Goal: Navigation & Orientation: Find specific page/section

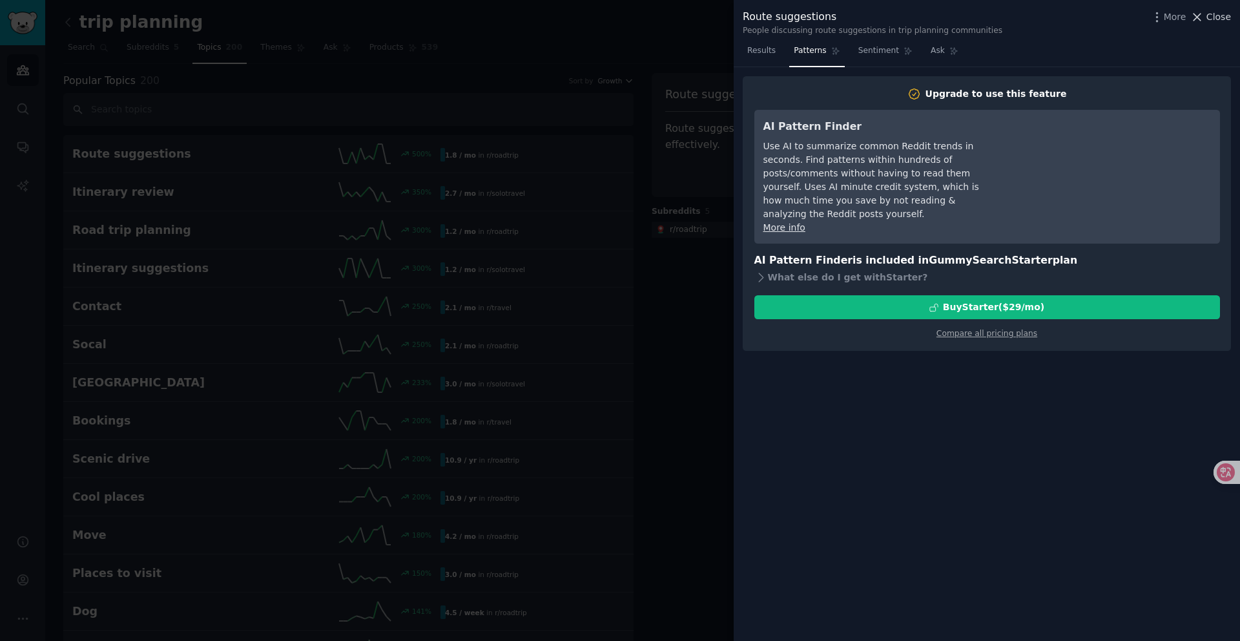
click at [1199, 17] on icon at bounding box center [1198, 17] width 7 height 7
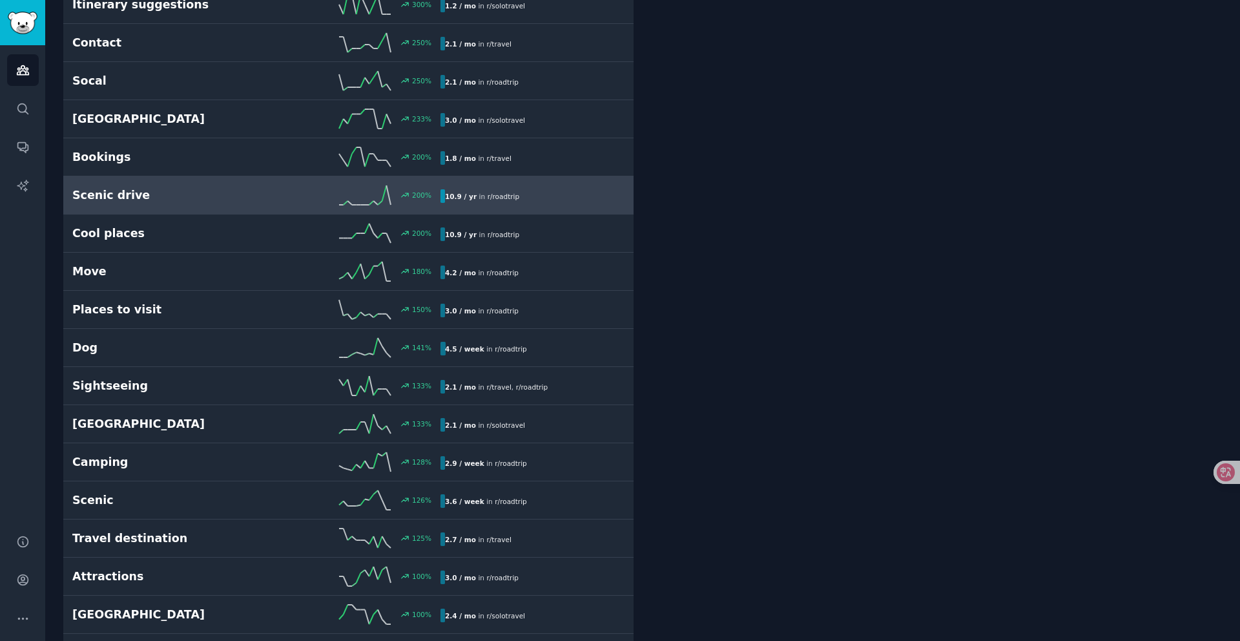
scroll to position [268, 0]
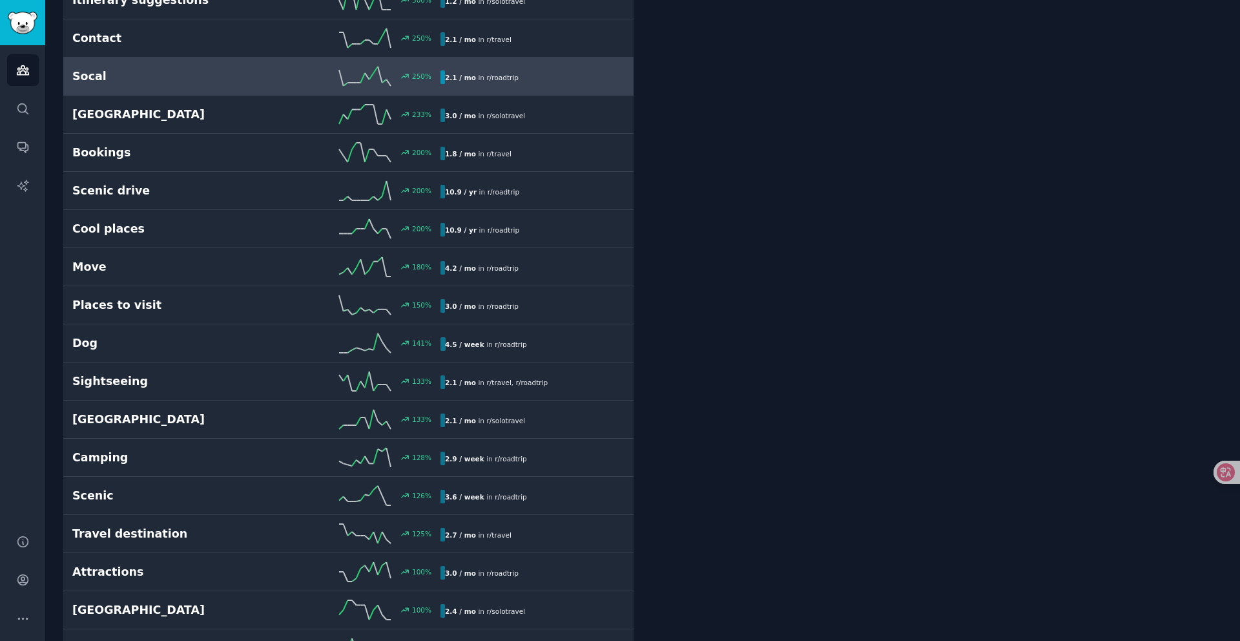
click at [118, 74] on h2 "Socal" at bounding box center [164, 76] width 184 height 16
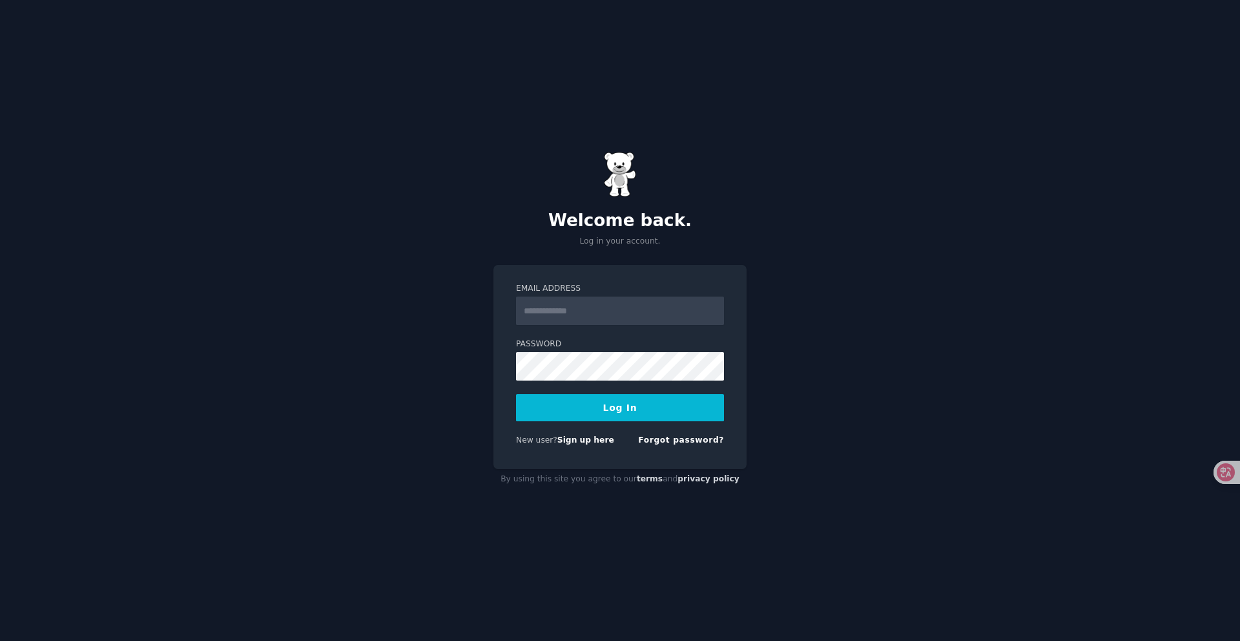
click at [602, 317] on input "Email Address" at bounding box center [620, 311] width 208 height 28
type input "**********"
click at [627, 404] on button "Log In" at bounding box center [620, 407] width 208 height 27
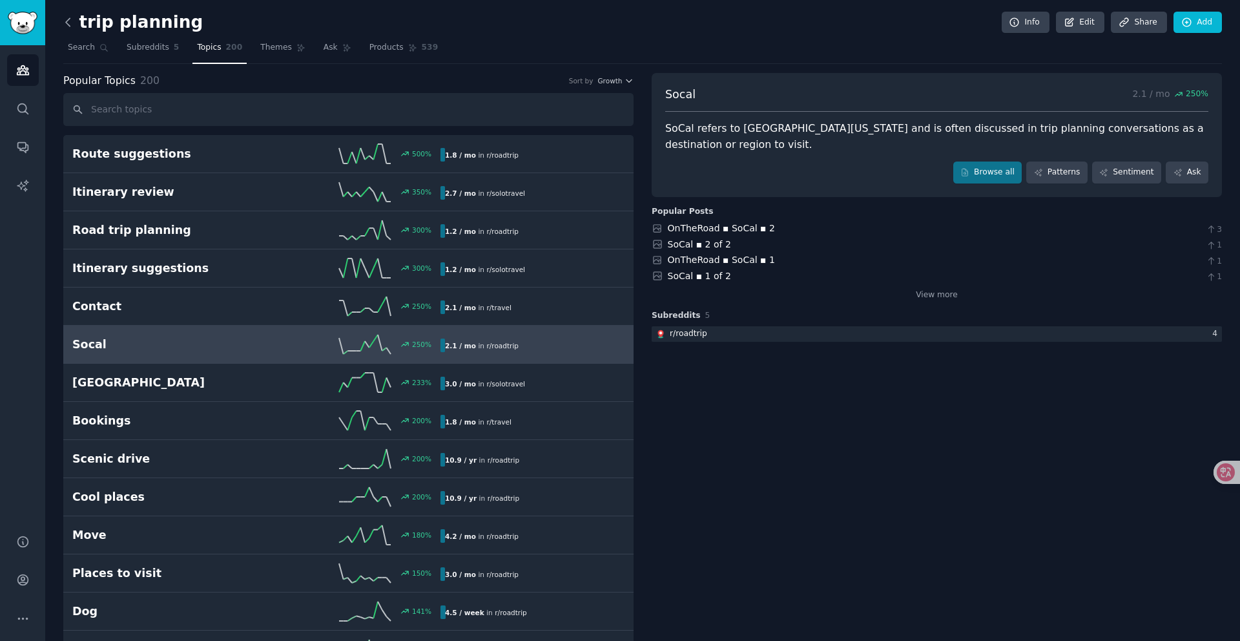
click at [69, 25] on icon at bounding box center [68, 22] width 4 height 8
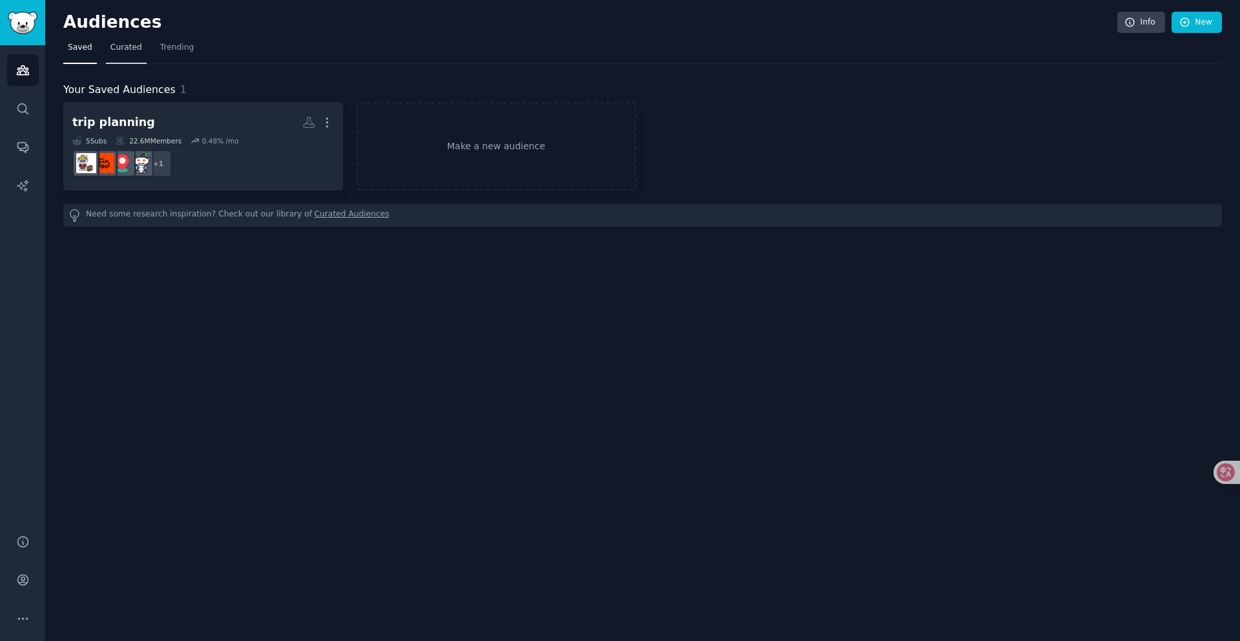
click at [116, 54] on link "Curated" at bounding box center [126, 50] width 41 height 26
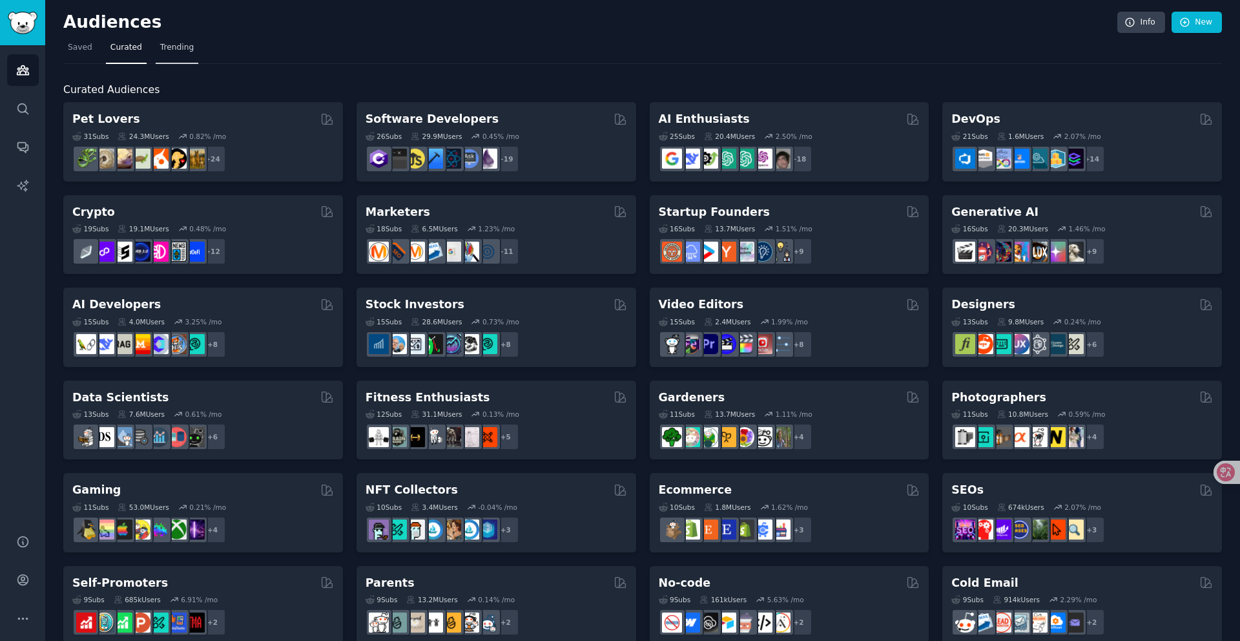
click at [175, 52] on span "Trending" at bounding box center [177, 48] width 34 height 12
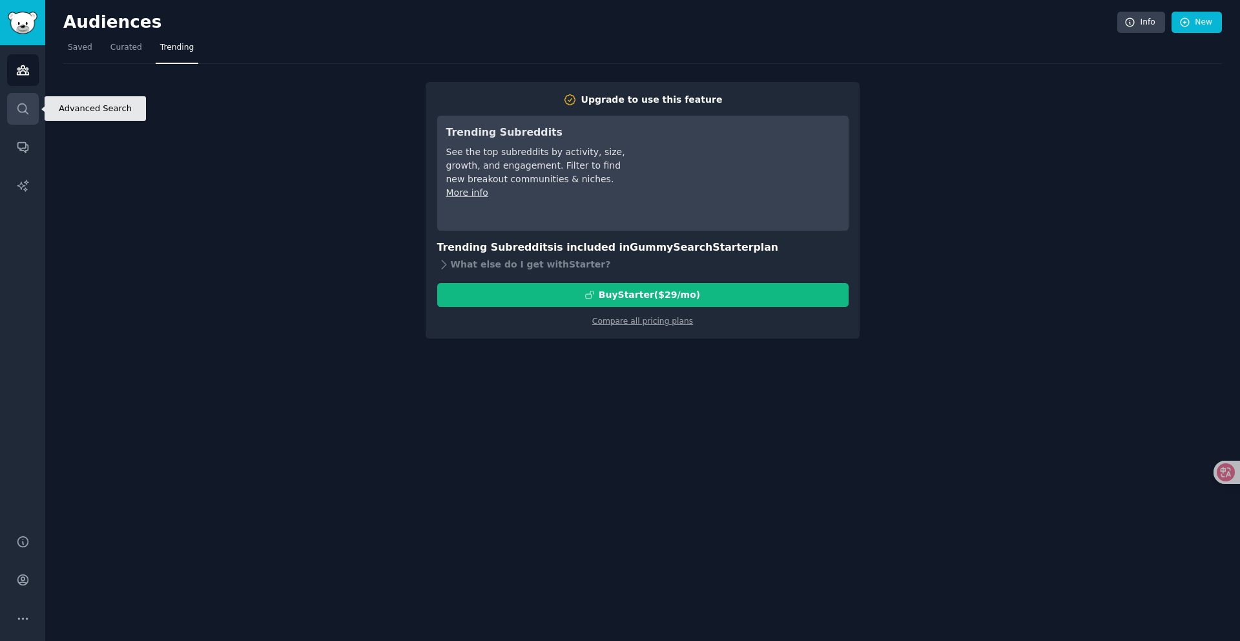
click at [22, 105] on icon "Sidebar" at bounding box center [23, 109] width 14 height 14
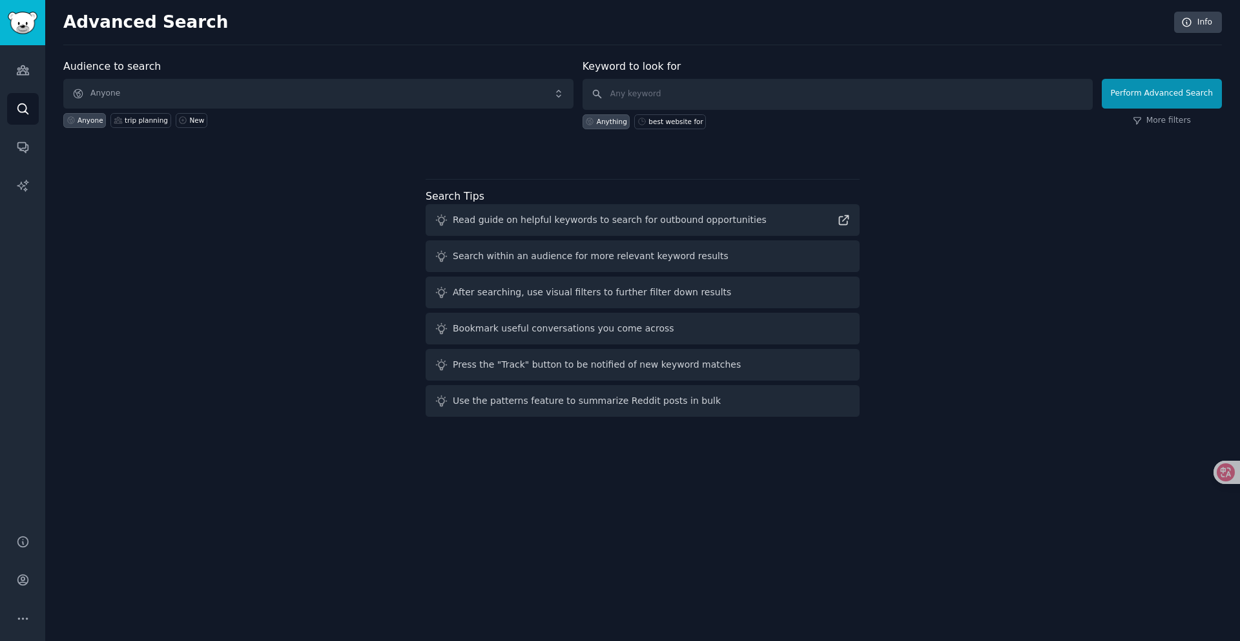
click at [544, 226] on div "Read guide on helpful keywords to search for outbound opportunities" at bounding box center [610, 220] width 314 height 14
click at [19, 143] on icon "Sidebar" at bounding box center [22, 148] width 10 height 10
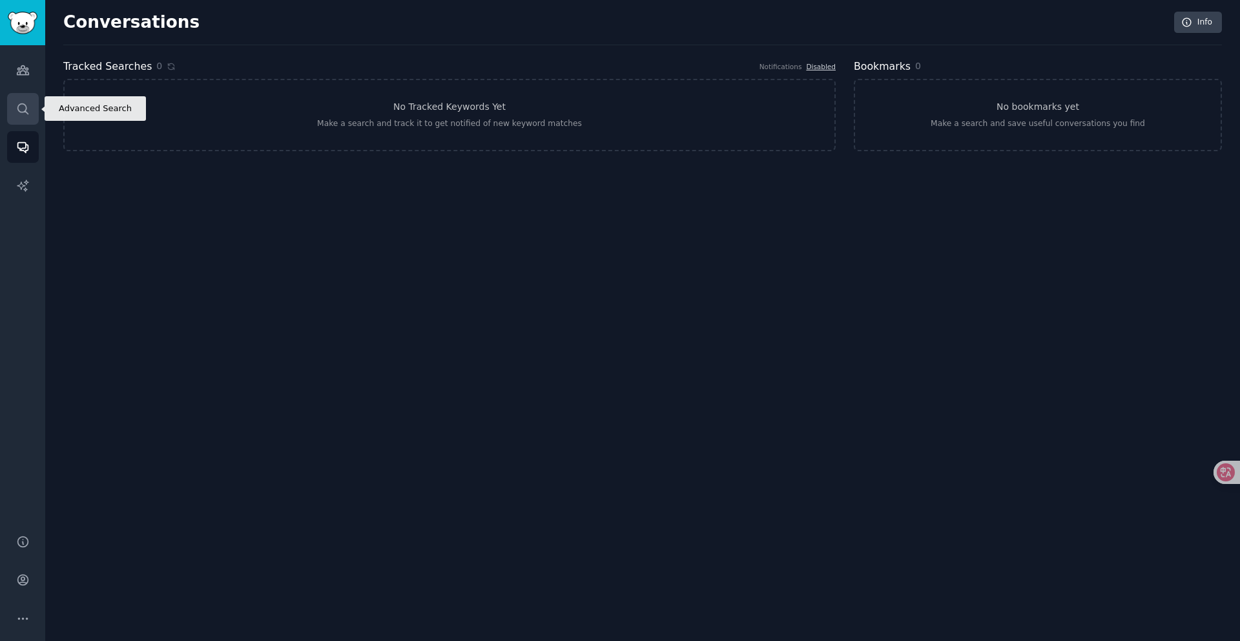
click at [23, 107] on icon "Sidebar" at bounding box center [23, 109] width 14 height 14
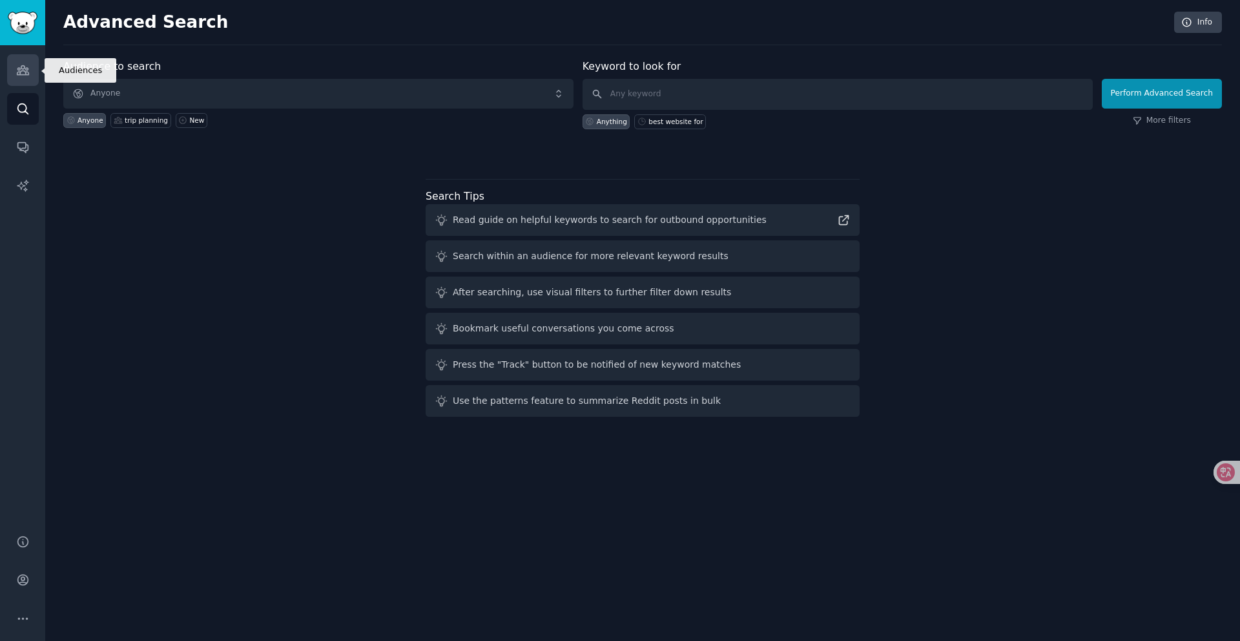
click at [29, 75] on link "Audiences" at bounding box center [23, 70] width 32 height 32
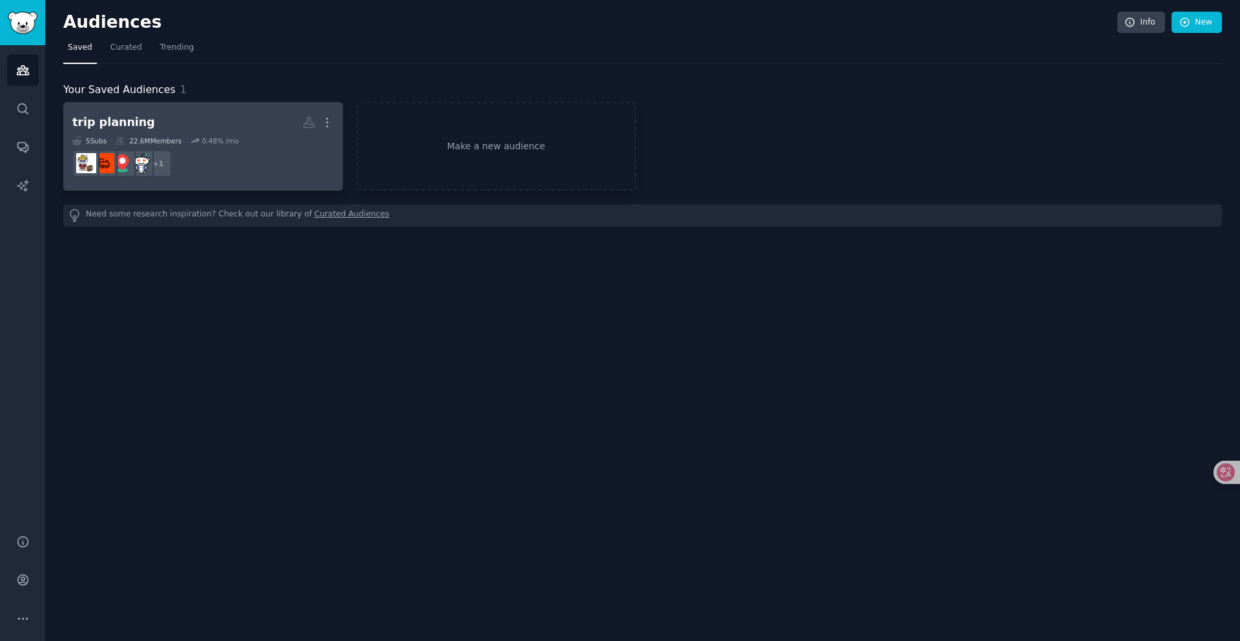
click at [223, 167] on dd "+ 1" at bounding box center [203, 163] width 262 height 36
